Goal: Navigation & Orientation: Find specific page/section

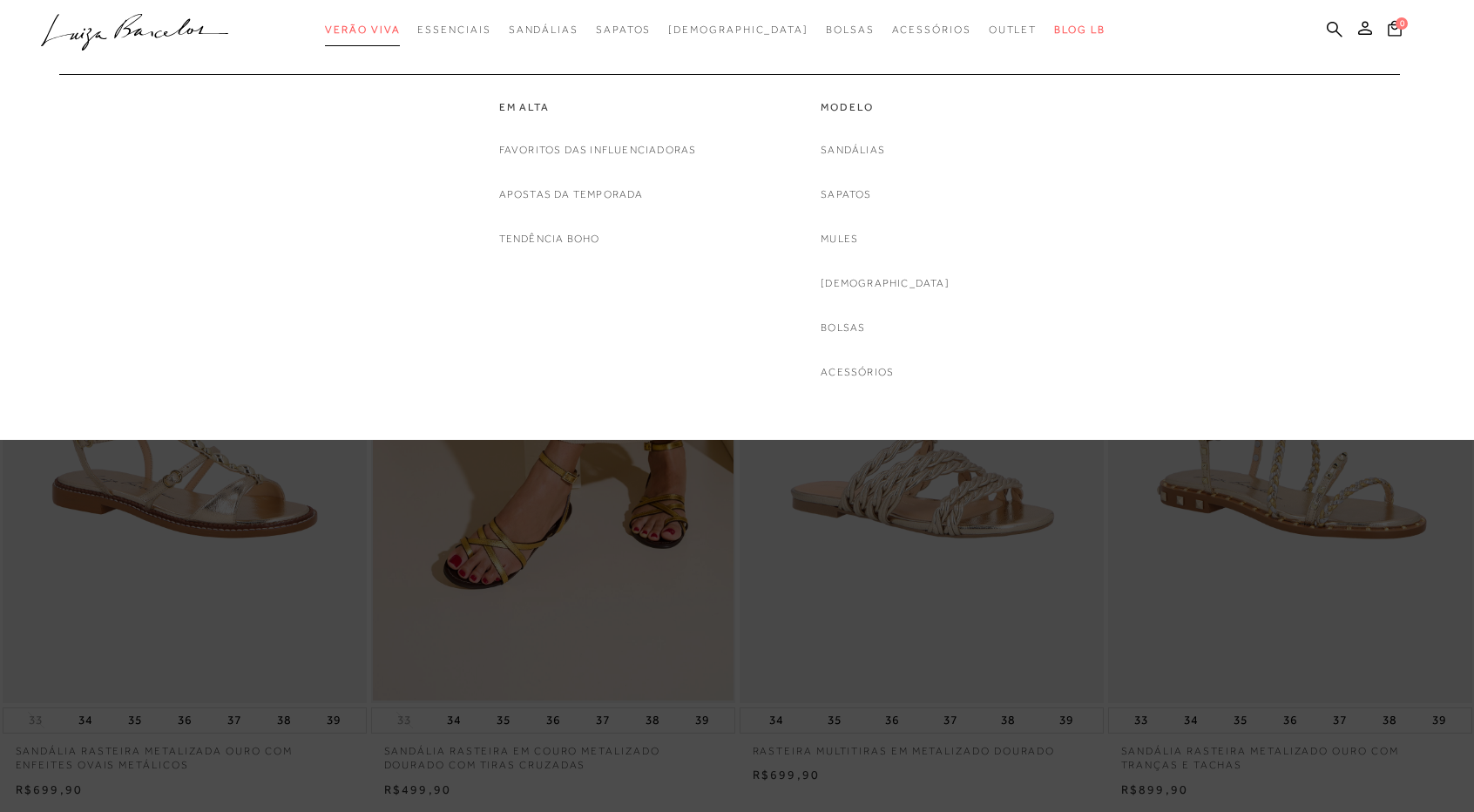
click at [396, 22] on link "Verão Viva" at bounding box center [362, 30] width 75 height 32
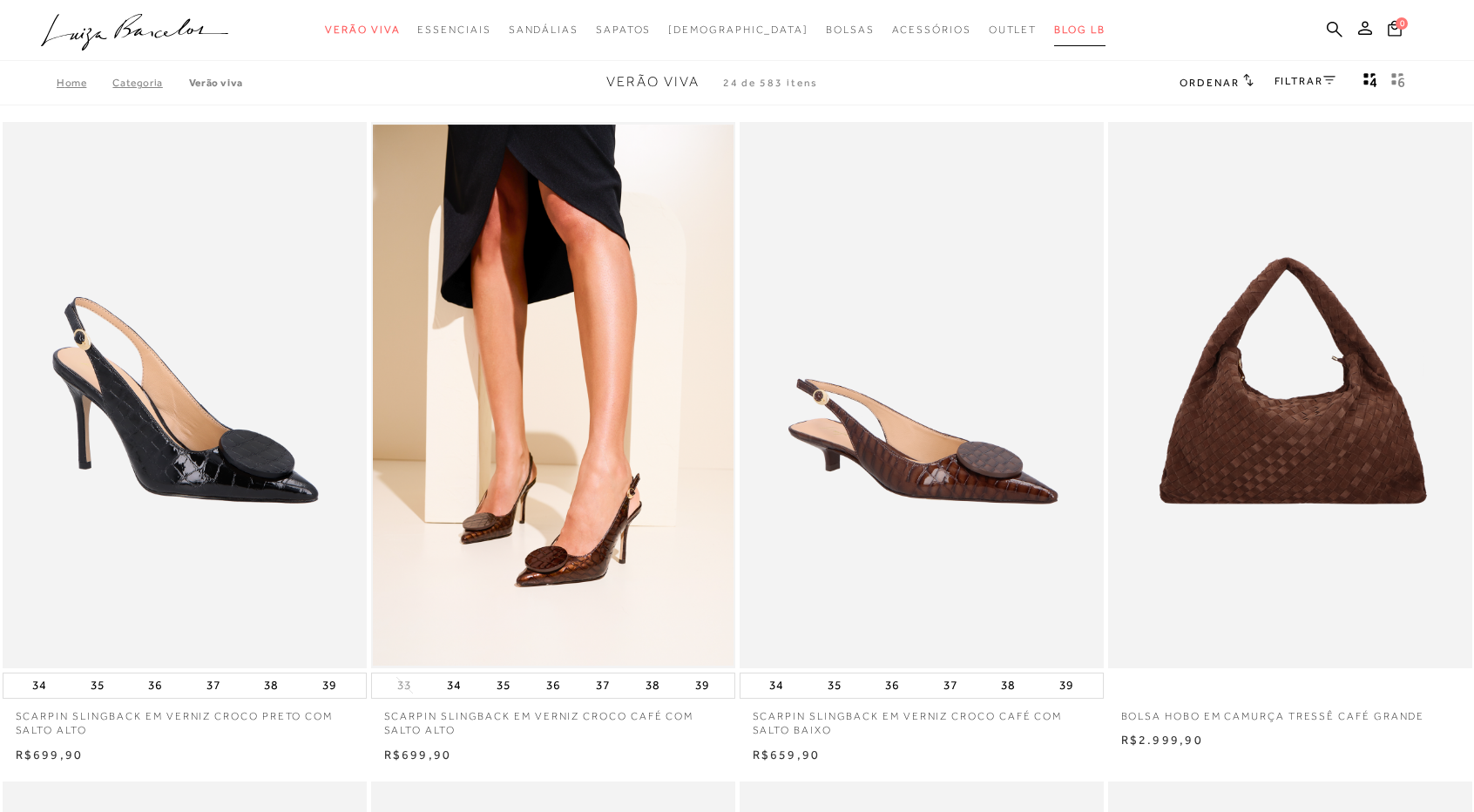
click at [1054, 27] on span "BLOG LB" at bounding box center [1079, 30] width 50 height 12
